Goal: Use online tool/utility: Use online tool/utility

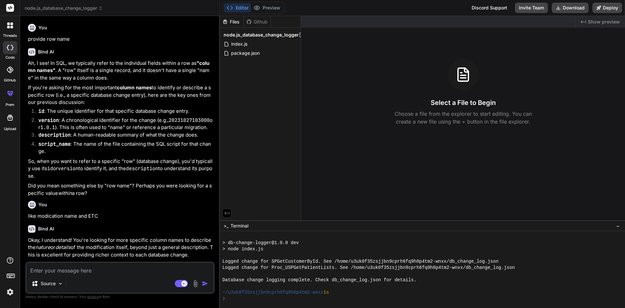
scroll to position [149, 0]
click at [112, 75] on p "Ah, I see! In SQL, we typically refer to the individual fields within a row as …" at bounding box center [120, 71] width 185 height 22
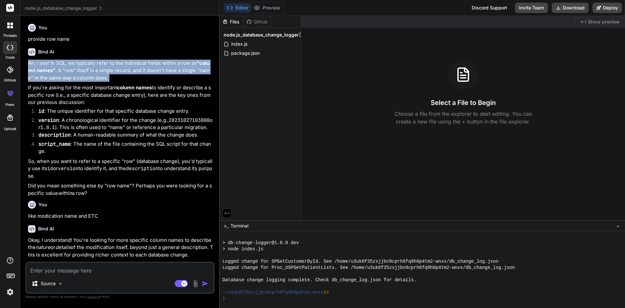
click at [112, 75] on p "Ah, I see! In SQL, we typically refer to the individual fields within a row as …" at bounding box center [120, 71] width 185 height 22
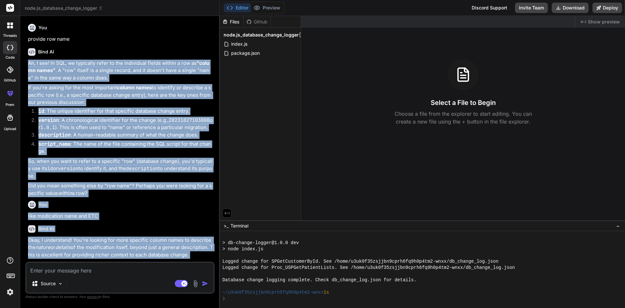
drag, startPoint x: 112, startPoint y: 75, endPoint x: 147, endPoint y: 233, distance: 162.5
click at [147, 233] on div "You provide row name Bind AI Ah, I see! In SQL, we typically refer to the indiv…" at bounding box center [121, 141] width 188 height 240
click at [145, 231] on div "Bind AI" at bounding box center [120, 228] width 185 height 7
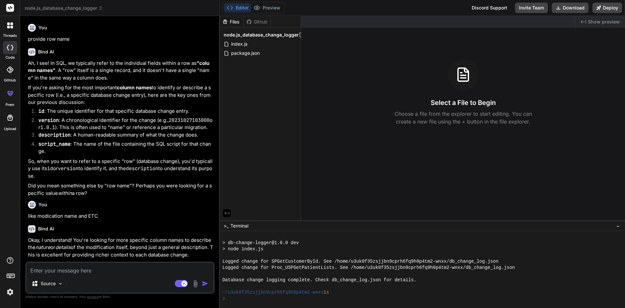
click at [145, 231] on div "Bind AI" at bounding box center [120, 228] width 185 height 7
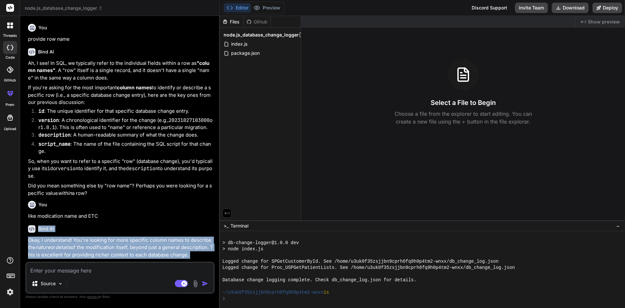
drag, startPoint x: 145, startPoint y: 231, endPoint x: 160, endPoint y: 238, distance: 16.9
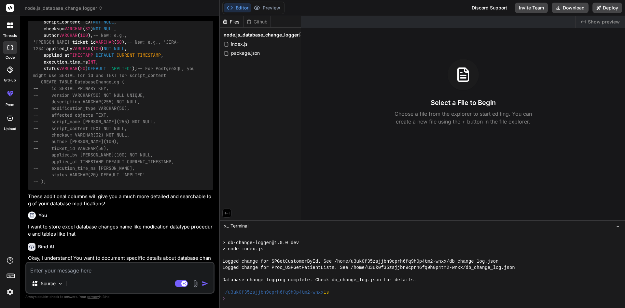
scroll to position [326, 0]
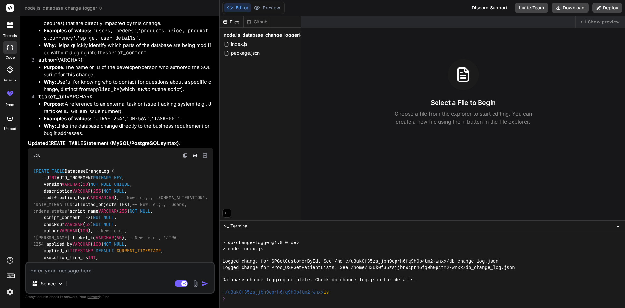
click at [186, 155] on img at bounding box center [185, 155] width 5 height 5
click at [197, 154] on icon "Save file" at bounding box center [195, 155] width 4 height 4
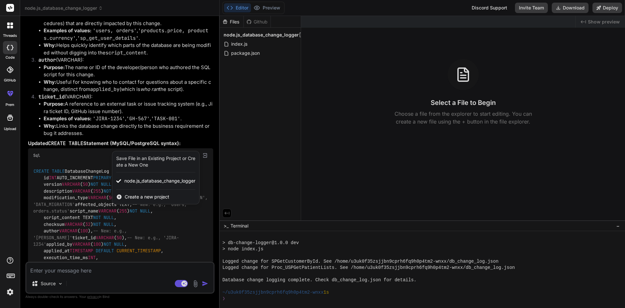
click at [181, 230] on div at bounding box center [312, 154] width 625 height 308
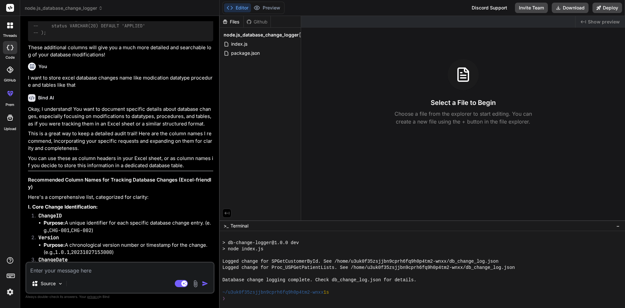
scroll to position [749, 0]
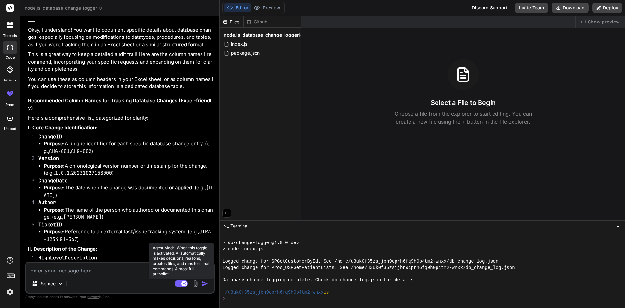
click at [176, 282] on rect at bounding box center [181, 283] width 13 height 7
click at [175, 285] on icon at bounding box center [181, 283] width 13 height 7
click at [59, 285] on img at bounding box center [61, 284] width 6 height 6
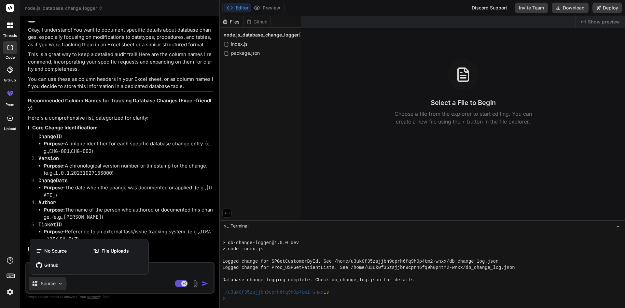
click at [87, 287] on div at bounding box center [312, 154] width 625 height 308
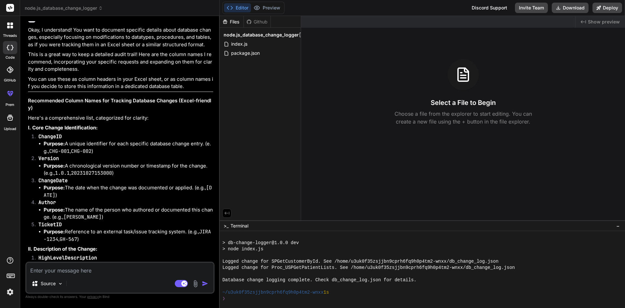
click at [196, 282] on img at bounding box center [195, 283] width 7 height 7
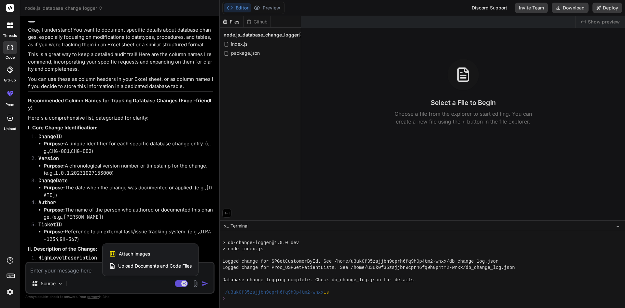
click at [154, 266] on span "Upload Documents and Code Files" at bounding box center [155, 266] width 74 height 7
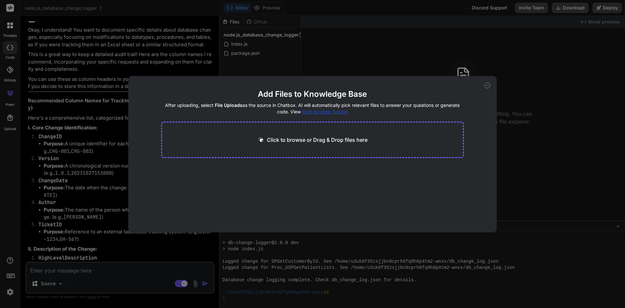
click at [309, 140] on p "Click to browse or Drag & Drop files here" at bounding box center [317, 140] width 101 height 8
click at [486, 87] on icon at bounding box center [488, 85] width 6 height 6
type textarea "x"
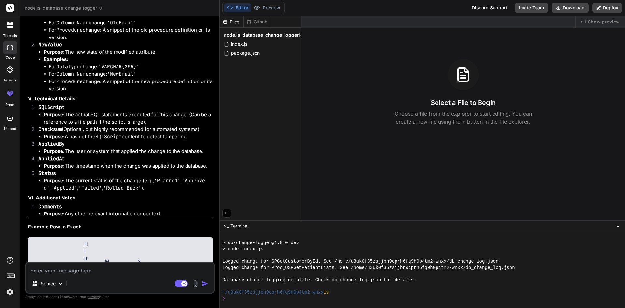
scroll to position [1238, 0]
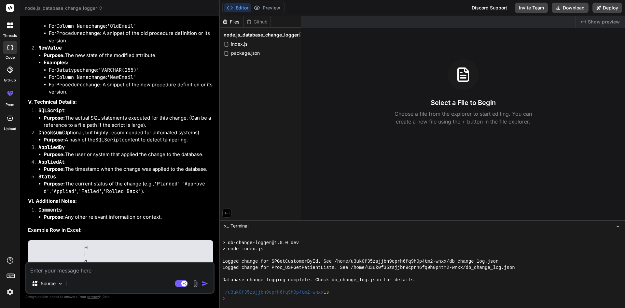
click at [13, 25] on div at bounding box center [10, 26] width 14 height 14
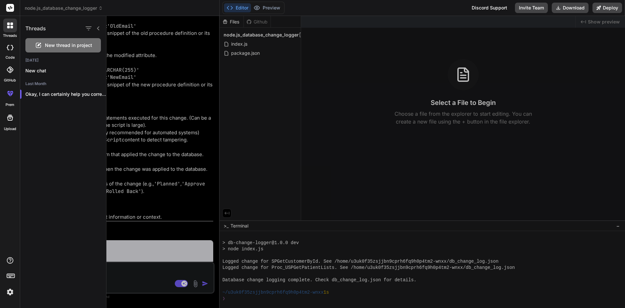
click at [8, 32] on div at bounding box center [10, 26] width 14 height 14
click at [16, 47] on div at bounding box center [10, 47] width 14 height 13
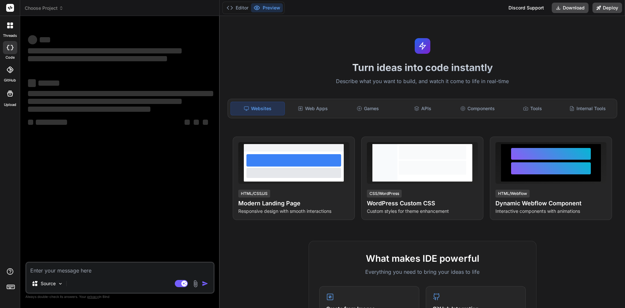
click at [9, 71] on icon at bounding box center [10, 69] width 7 height 7
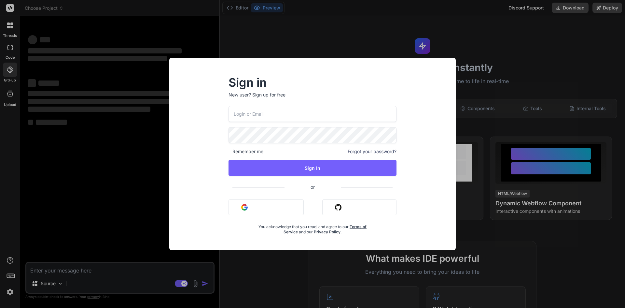
click at [447, 54] on div "Sign in New user? Sign up for free Remember me Forgot your password? Sign In or…" at bounding box center [312, 154] width 625 height 308
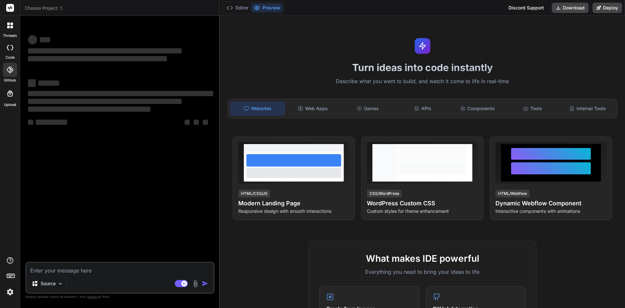
click at [8, 97] on icon at bounding box center [10, 94] width 8 height 8
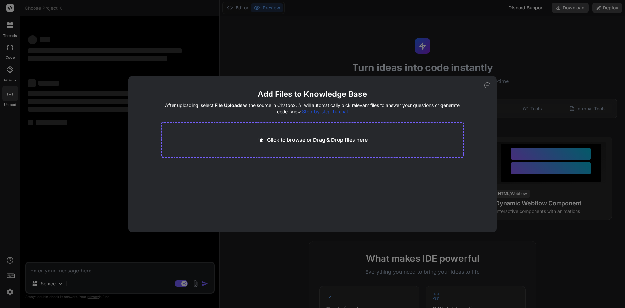
click at [280, 36] on div "Add Files to Knowledge Base After uploading, select File Uploads as the source …" at bounding box center [312, 154] width 625 height 308
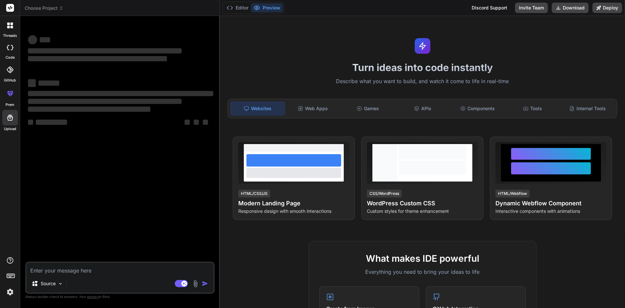
click at [380, 66] on h1 "Turn ideas into code instantly" at bounding box center [423, 68] width 398 height 12
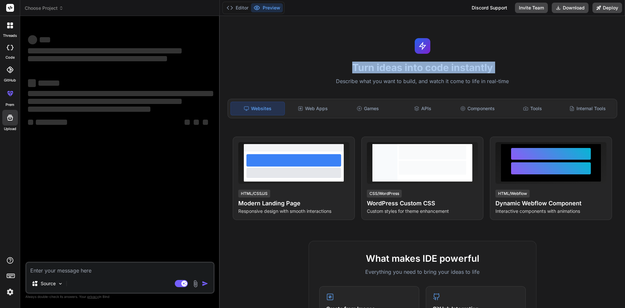
click at [380, 66] on h1 "Turn ideas into code instantly" at bounding box center [423, 68] width 398 height 12
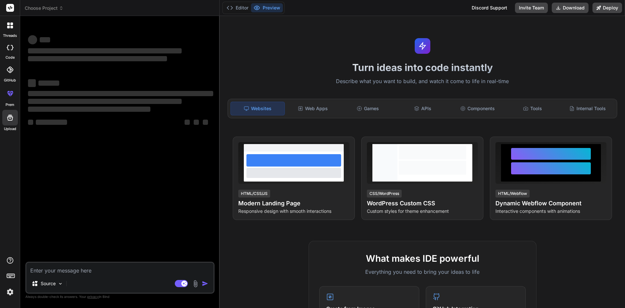
click at [458, 75] on div "Turn ideas into code instantly Describe what you want to build, and watch it co…" at bounding box center [423, 162] width 406 height 292
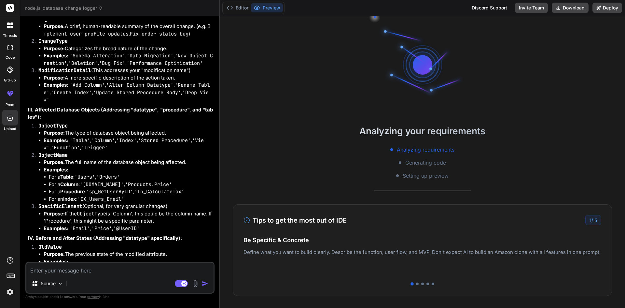
drag, startPoint x: 519, startPoint y: 79, endPoint x: 301, endPoint y: 76, distance: 218.6
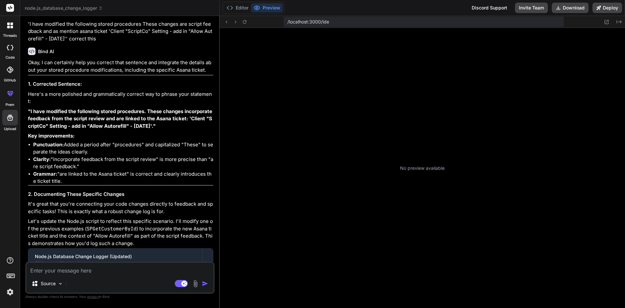
scroll to position [99, 0]
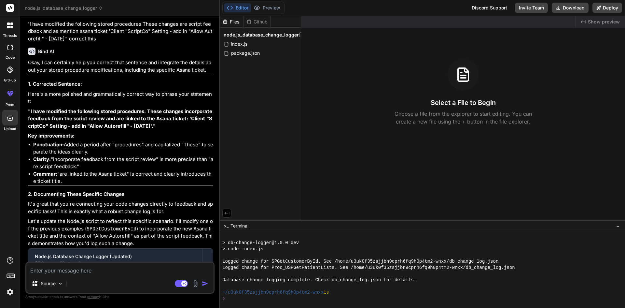
click at [7, 26] on icon at bounding box center [10, 25] width 6 height 6
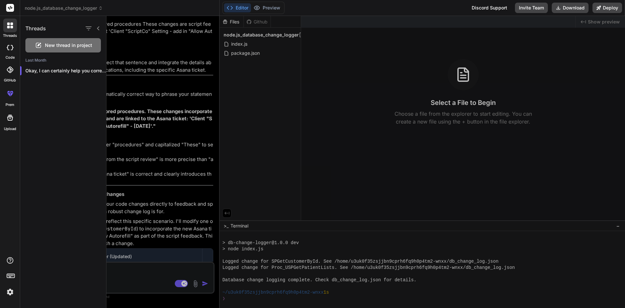
click at [7, 26] on icon at bounding box center [10, 25] width 6 height 6
click at [8, 40] on div "code" at bounding box center [10, 49] width 20 height 22
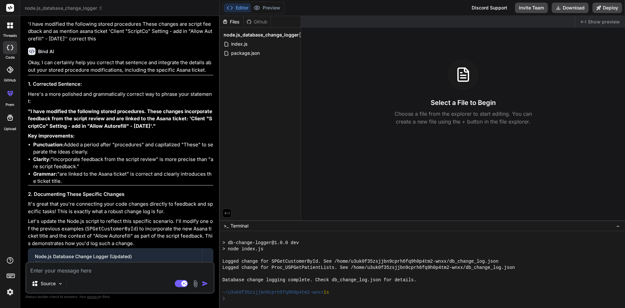
click at [8, 51] on div at bounding box center [10, 47] width 14 height 13
type textarea "x"
type textarea "FBGFFBFGBDSFSFSDFSDF SD SDFS SDF SDD SDFS SDFSDF DSFSDFSDFDHDWEW"
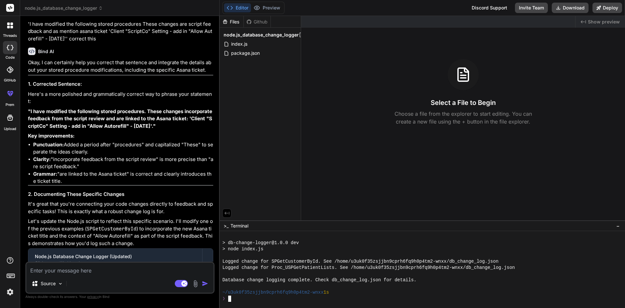
scroll to position [0, 0]
click at [282, 250] on div "> node index.js" at bounding box center [419, 249] width 394 height 6
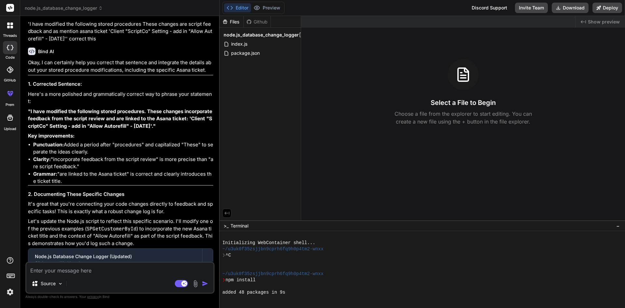
click at [237, 8] on button "Editor" at bounding box center [237, 7] width 27 height 9
